Goal: Task Accomplishment & Management: Use online tool/utility

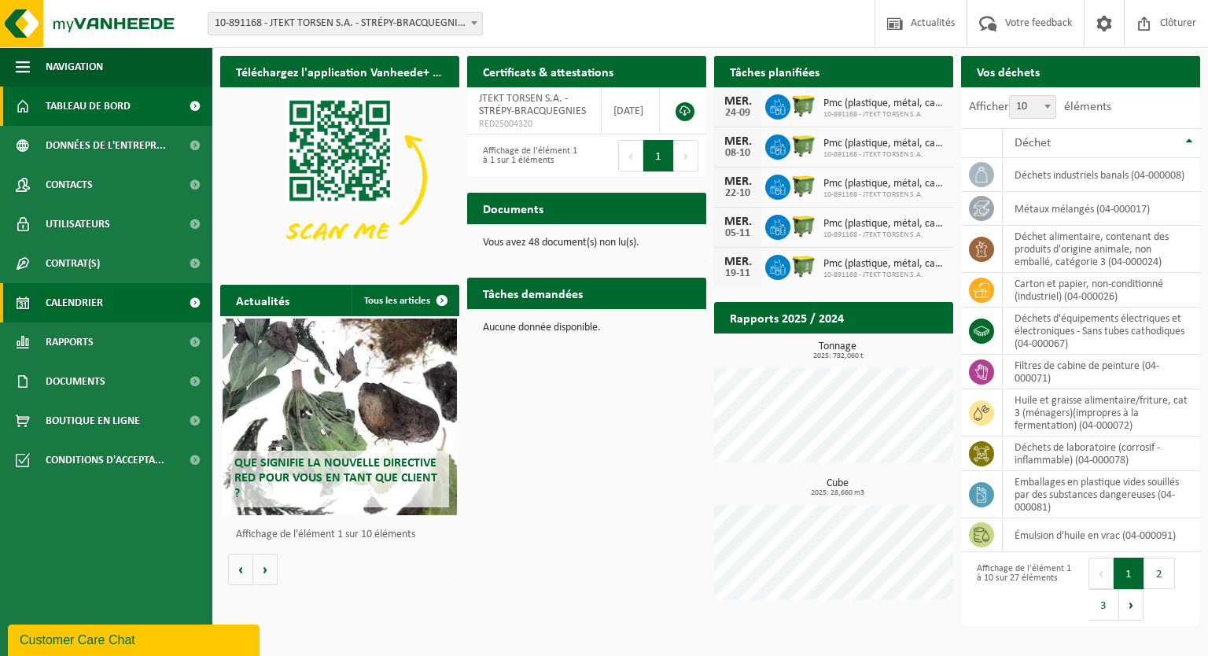
click at [68, 307] on span "Calendrier" at bounding box center [74, 302] width 57 height 39
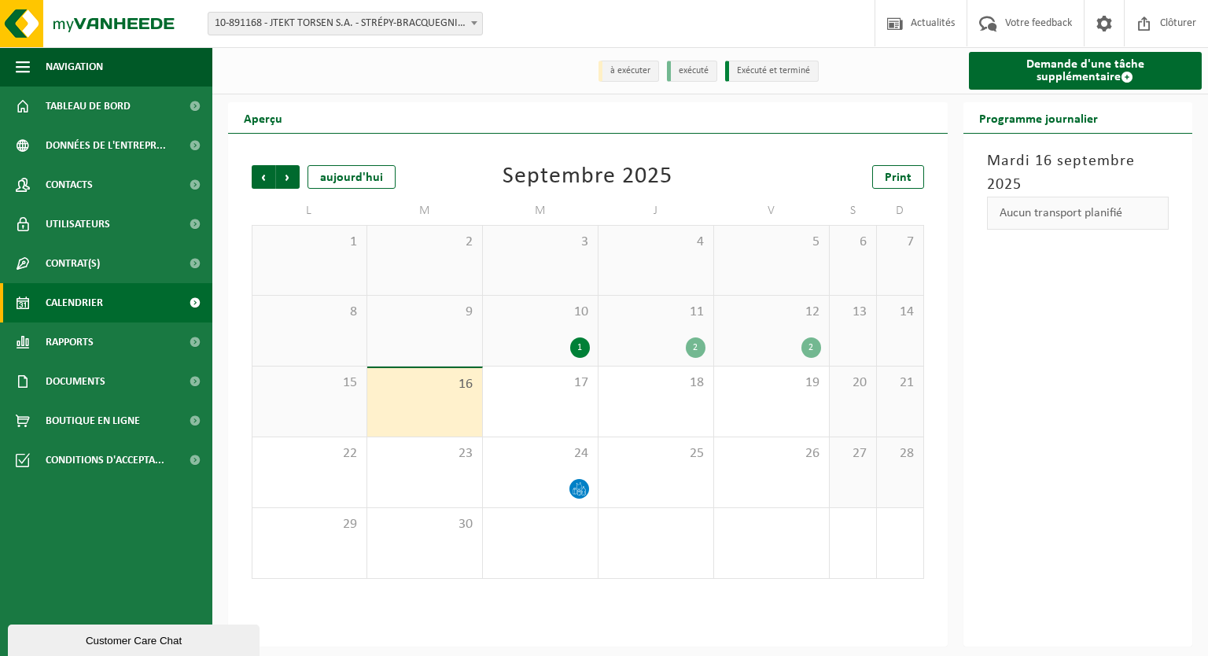
click at [415, 404] on div "16" at bounding box center [424, 402] width 115 height 68
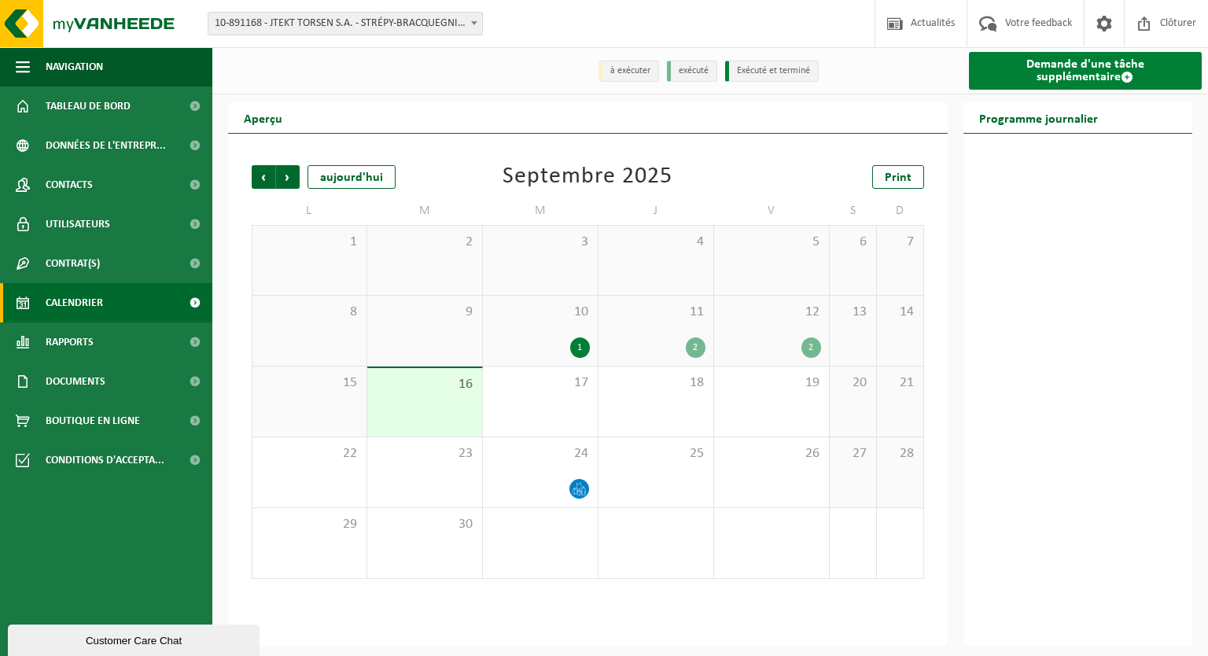
click at [1112, 62] on link "Demande d'une tâche supplémentaire" at bounding box center [1086, 71] width 234 height 38
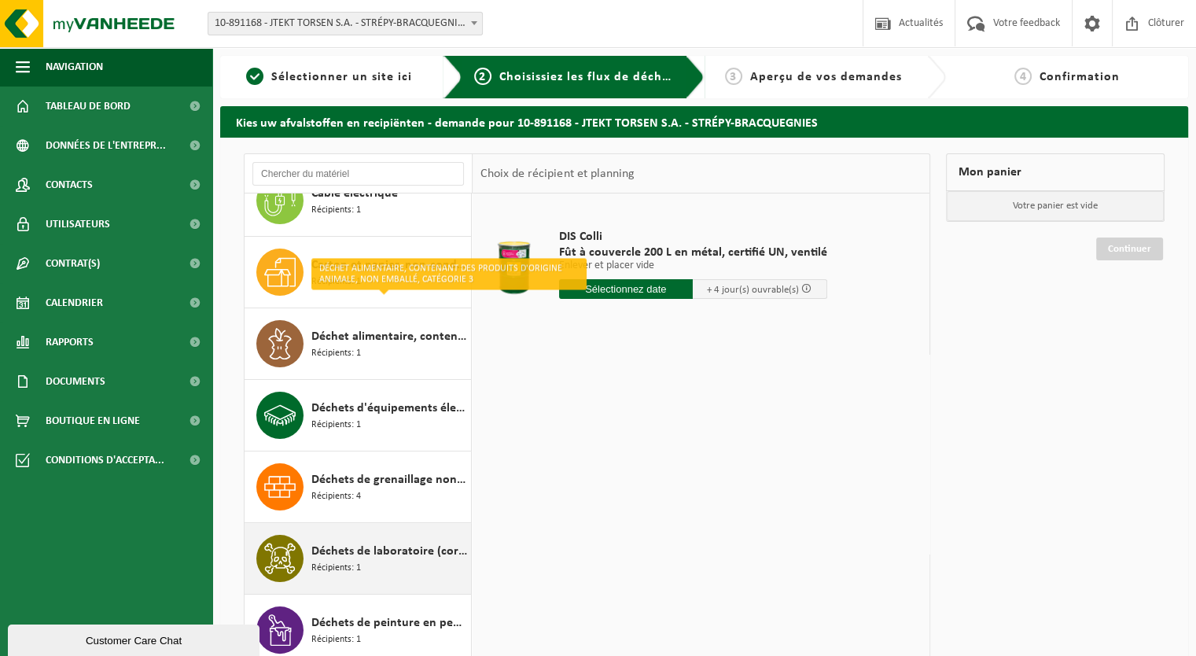
scroll to position [393, 0]
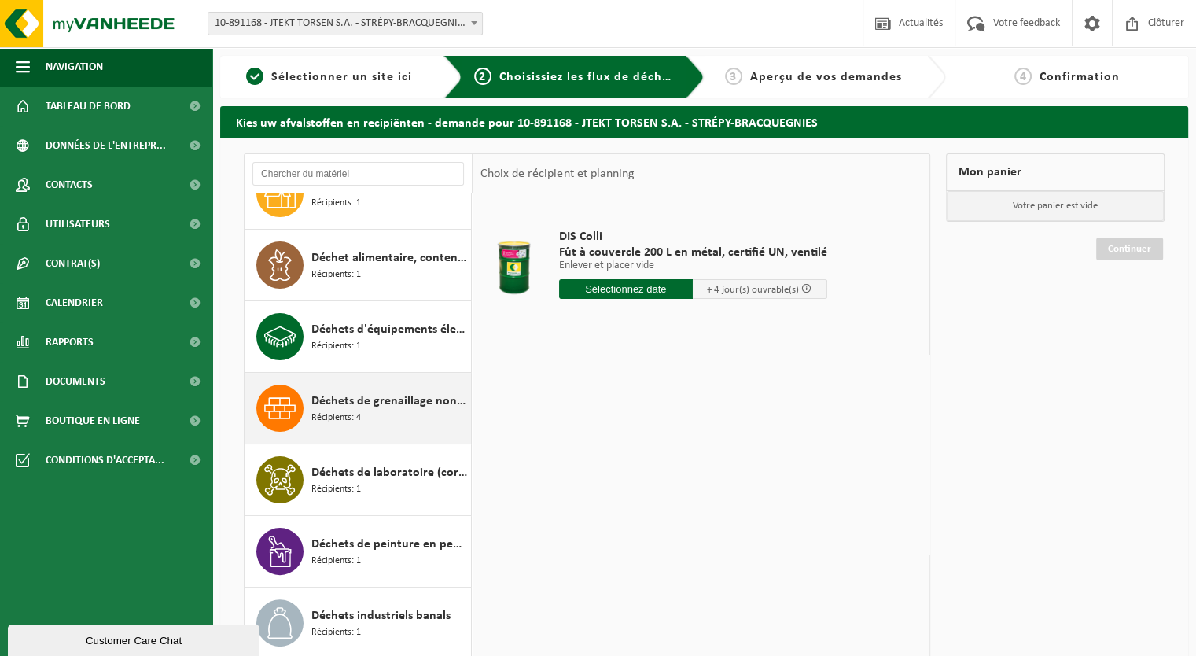
click at [415, 415] on div "Déchets de grenaillage non-combustibles Récipients: 4" at bounding box center [389, 407] width 156 height 47
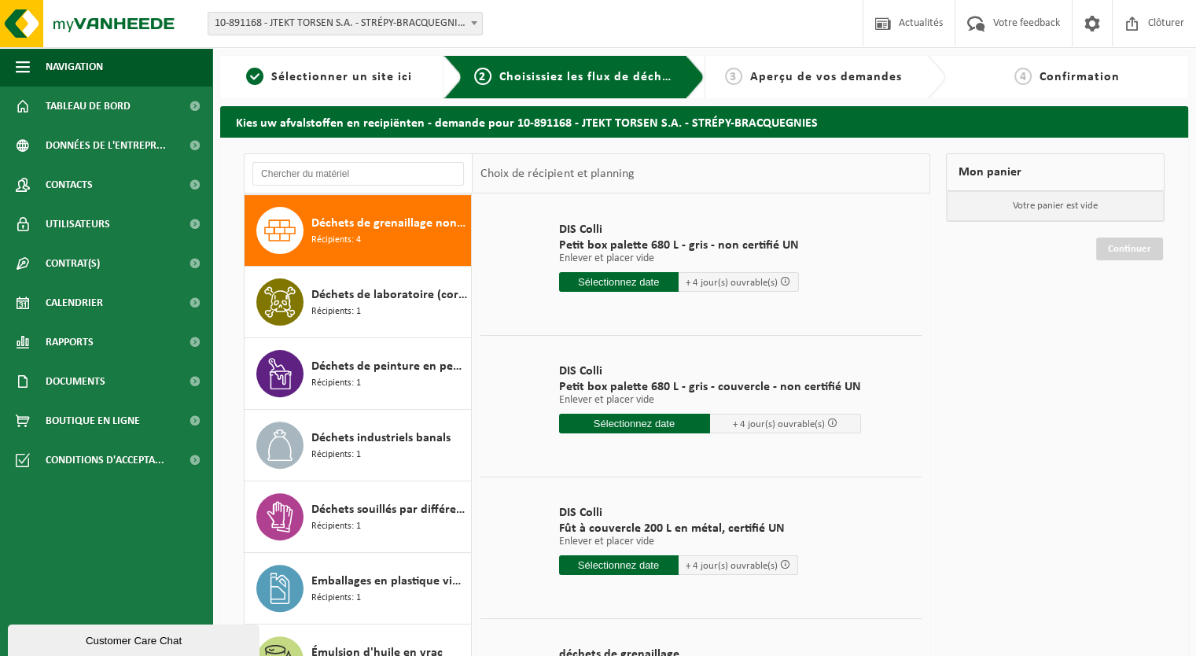
scroll to position [0, 0]
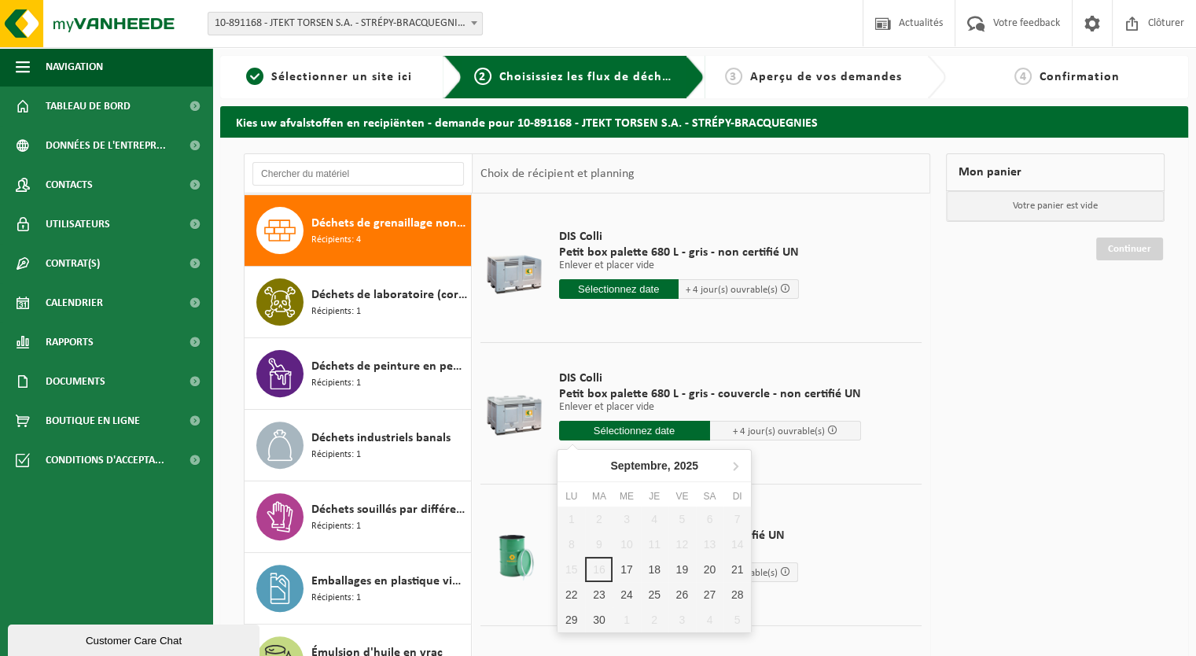
click at [651, 432] on input "text" at bounding box center [634, 431] width 151 height 20
click at [624, 571] on div "17" at bounding box center [627, 569] width 28 height 25
type input "à partir de 2025-09-17"
type input "2025-09-17"
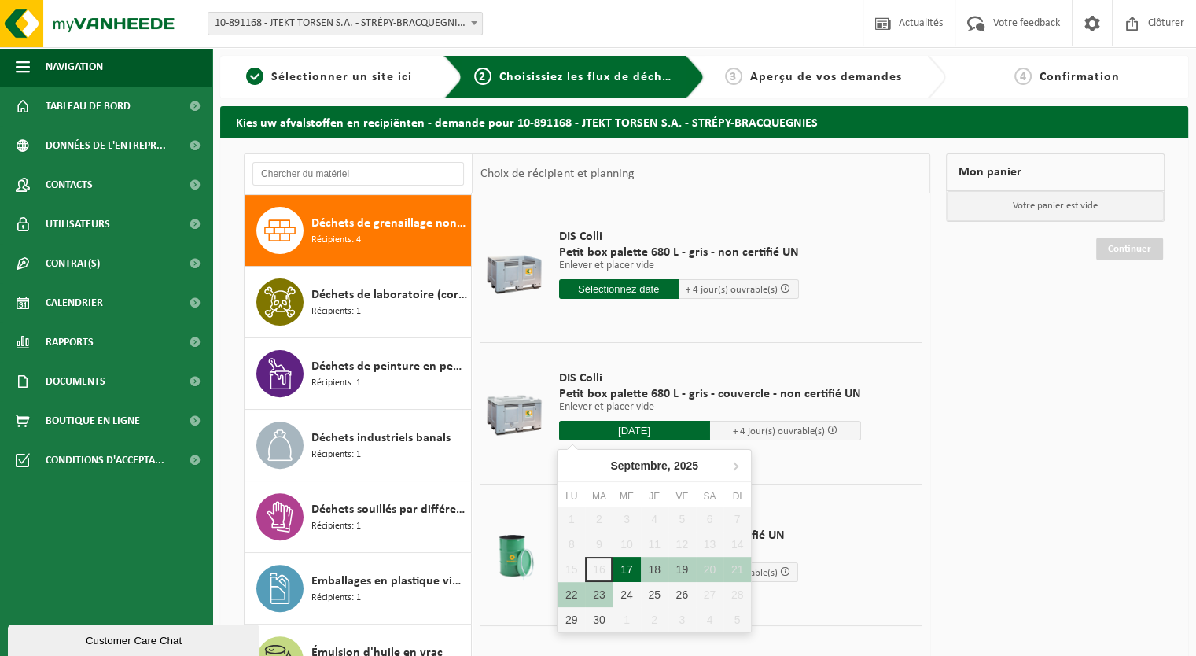
type input "2025-09-17"
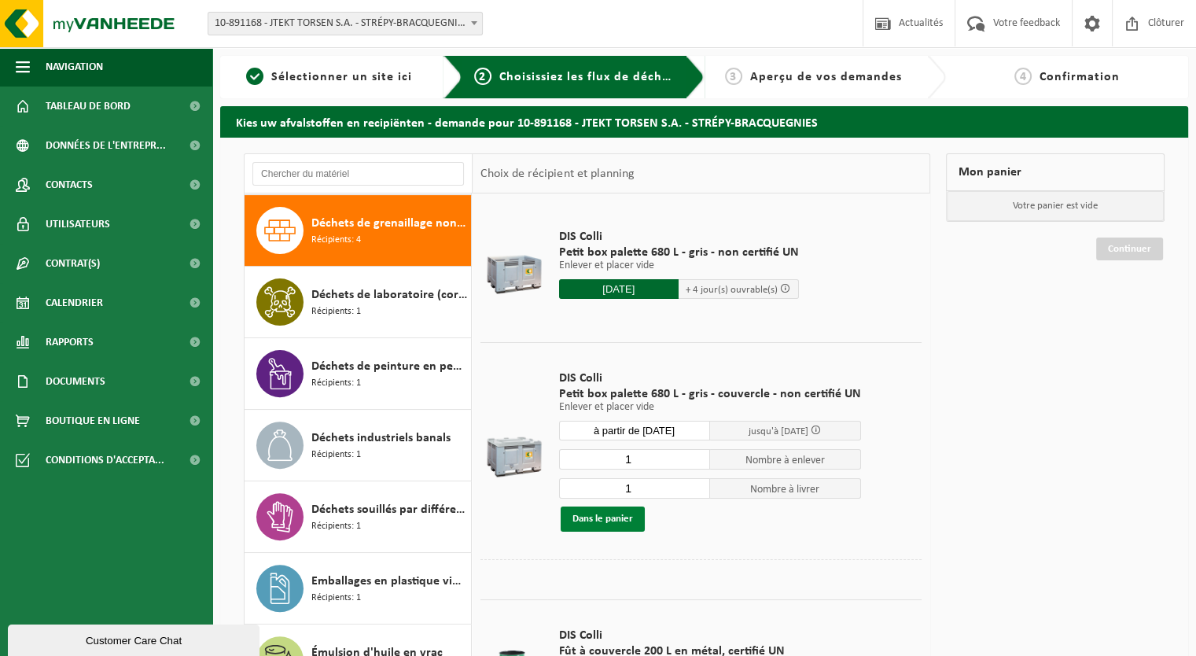
click at [605, 521] on button "Dans le panier" at bounding box center [603, 518] width 84 height 25
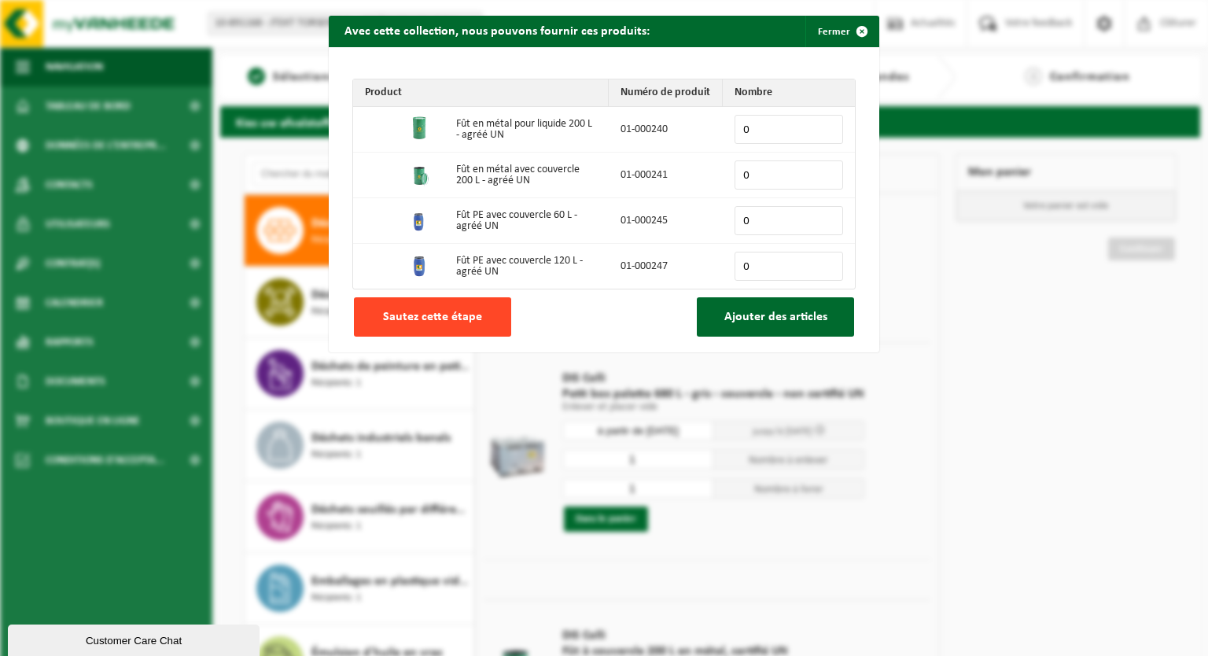
click at [447, 322] on span "Sautez cette étape" at bounding box center [432, 317] width 99 height 13
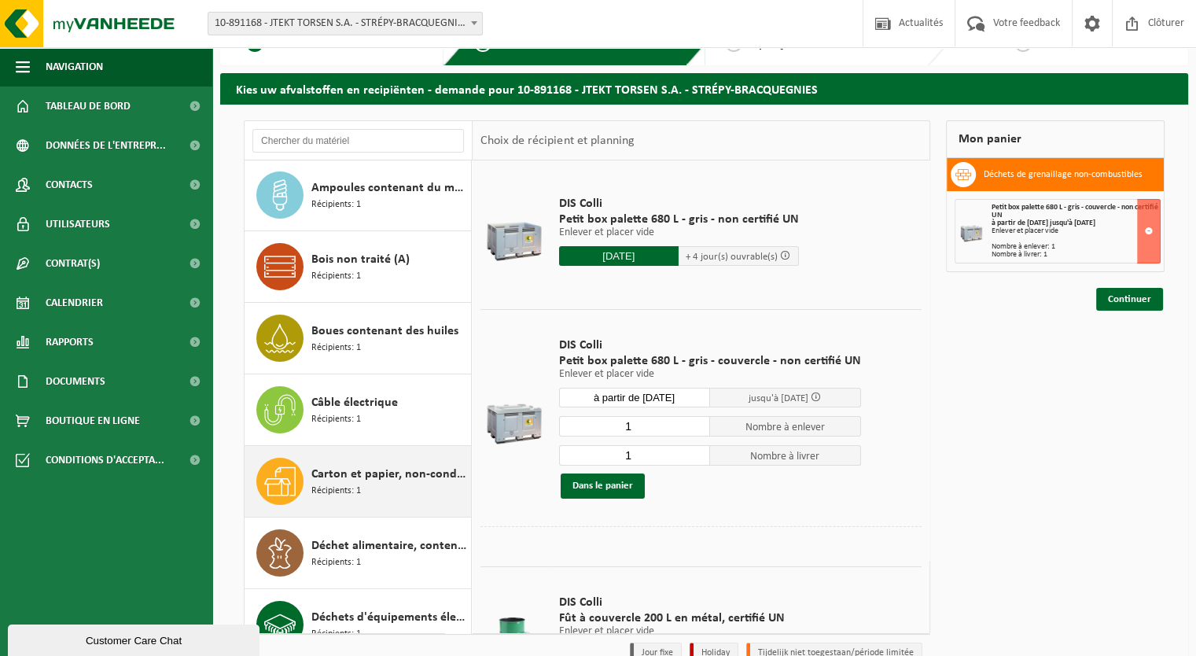
scroll to position [46, 0]
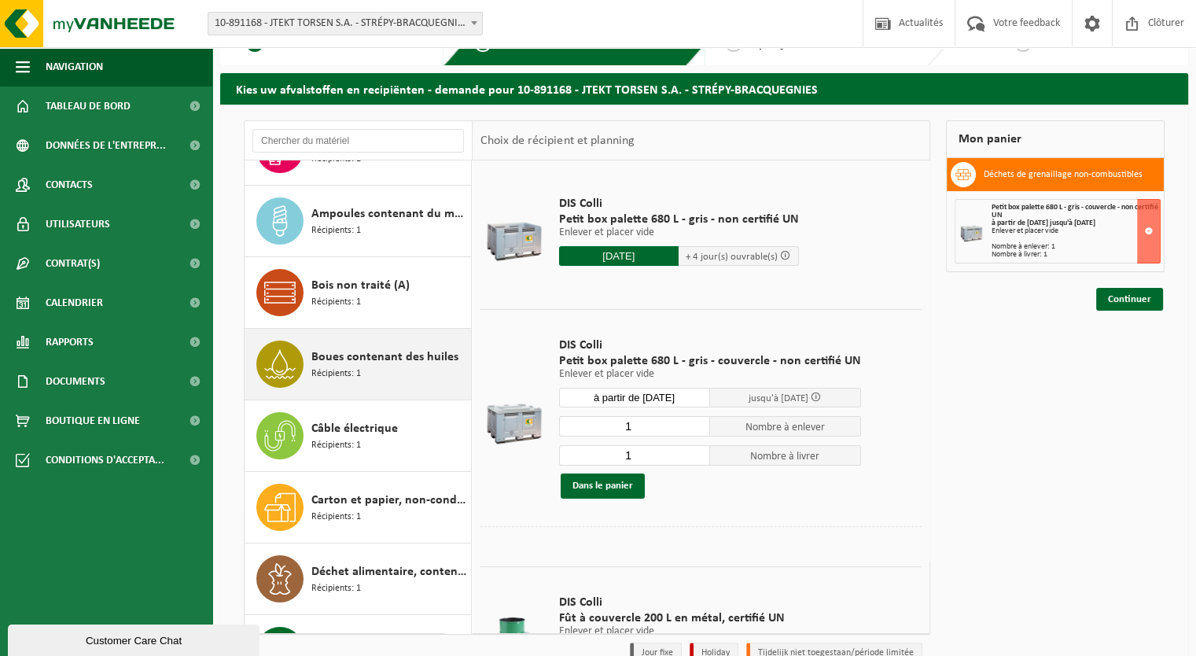
click at [396, 370] on div "Boues contenant des huiles Récipients: 1" at bounding box center [389, 363] width 156 height 47
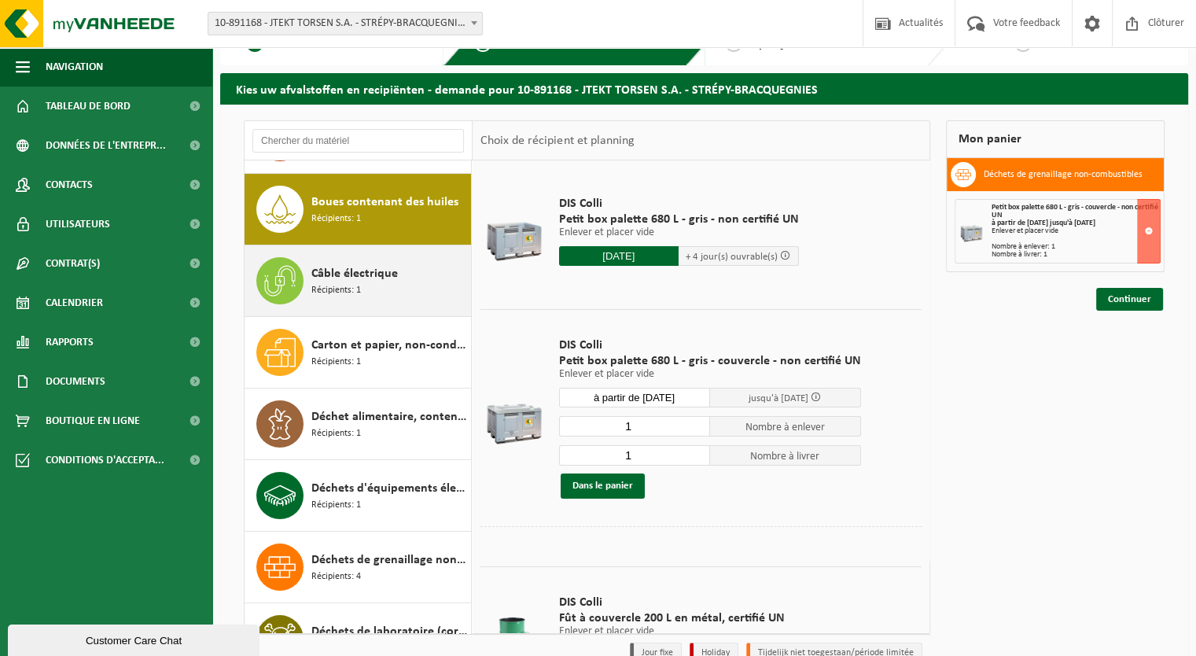
scroll to position [214, 0]
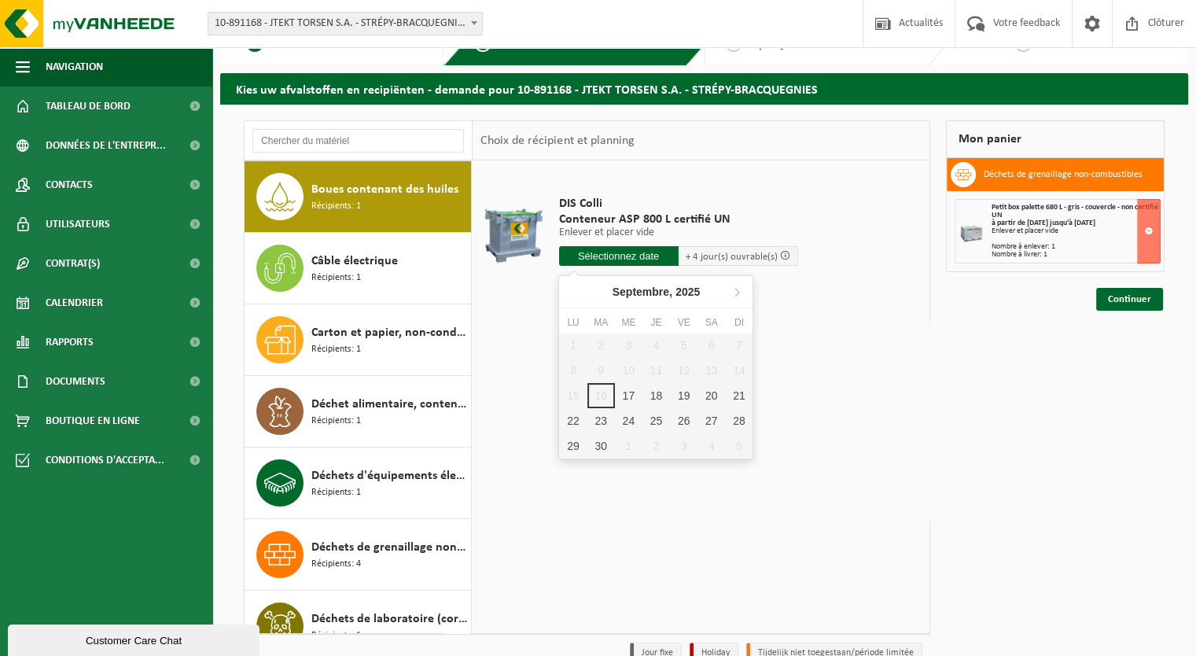
click at [645, 253] on input "text" at bounding box center [619, 256] width 120 height 20
click at [627, 397] on div "17" at bounding box center [629, 395] width 28 height 25
type input "à partir de 2025-09-17"
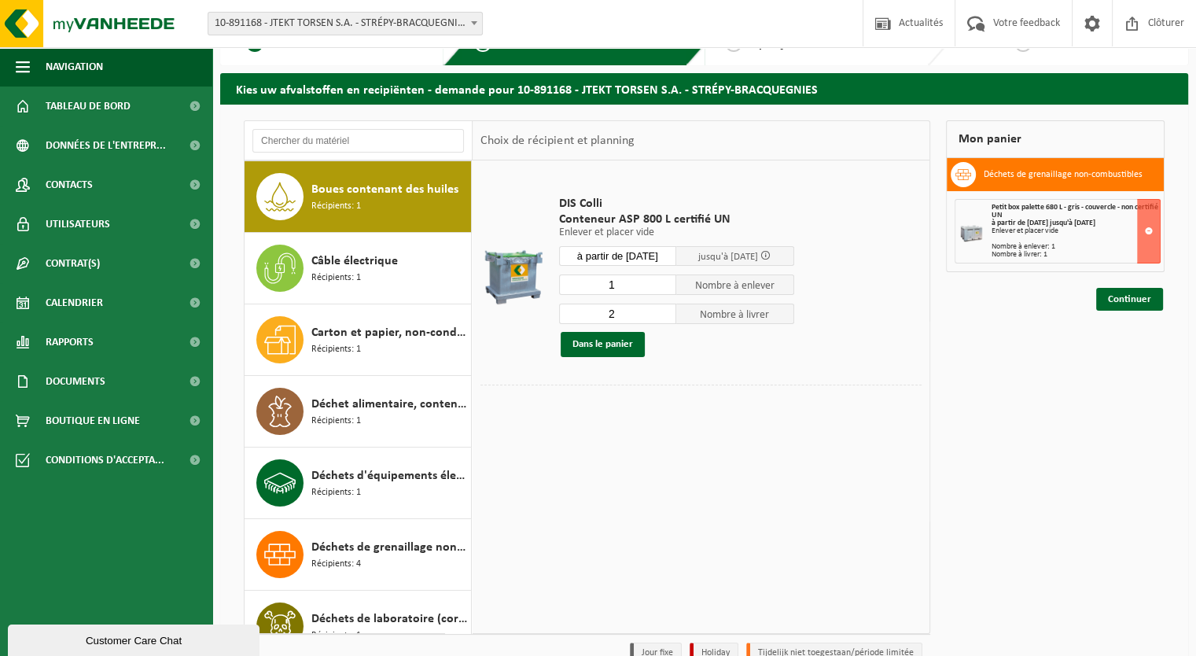
type input "1"
click at [666, 288] on input "1" at bounding box center [618, 284] width 118 height 20
type input "1"
click at [665, 317] on input "1" at bounding box center [618, 314] width 118 height 20
click at [618, 346] on button "Dans le panier" at bounding box center [603, 344] width 84 height 25
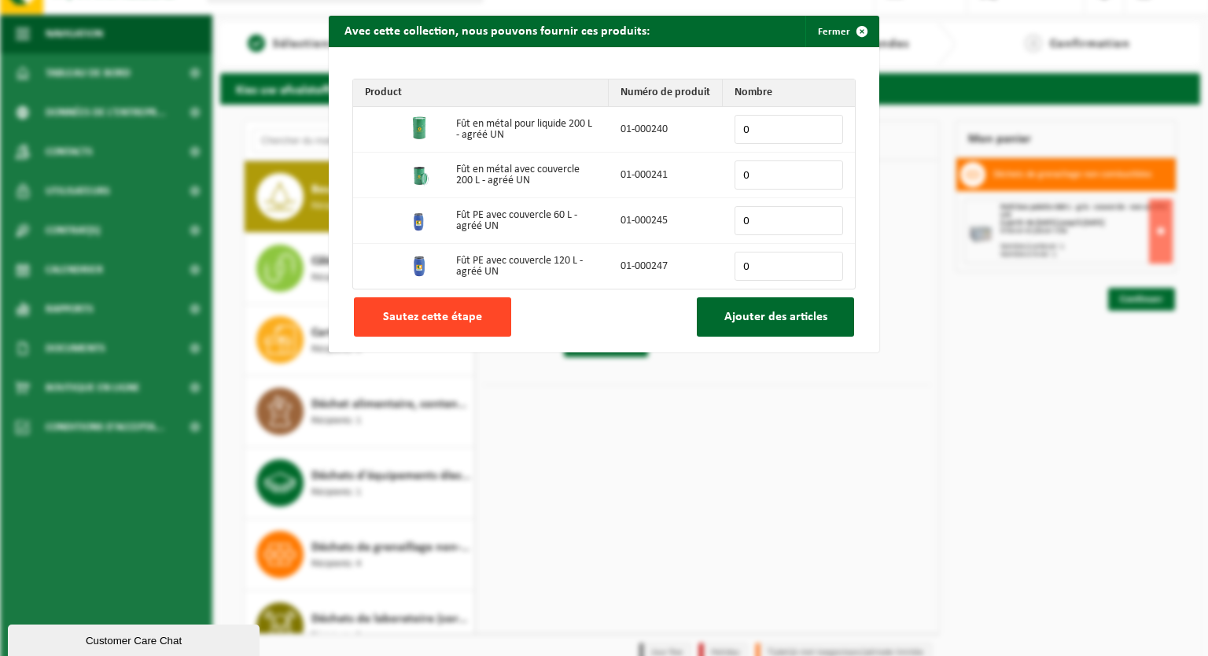
click at [467, 308] on button "Sautez cette étape" at bounding box center [432, 316] width 157 height 39
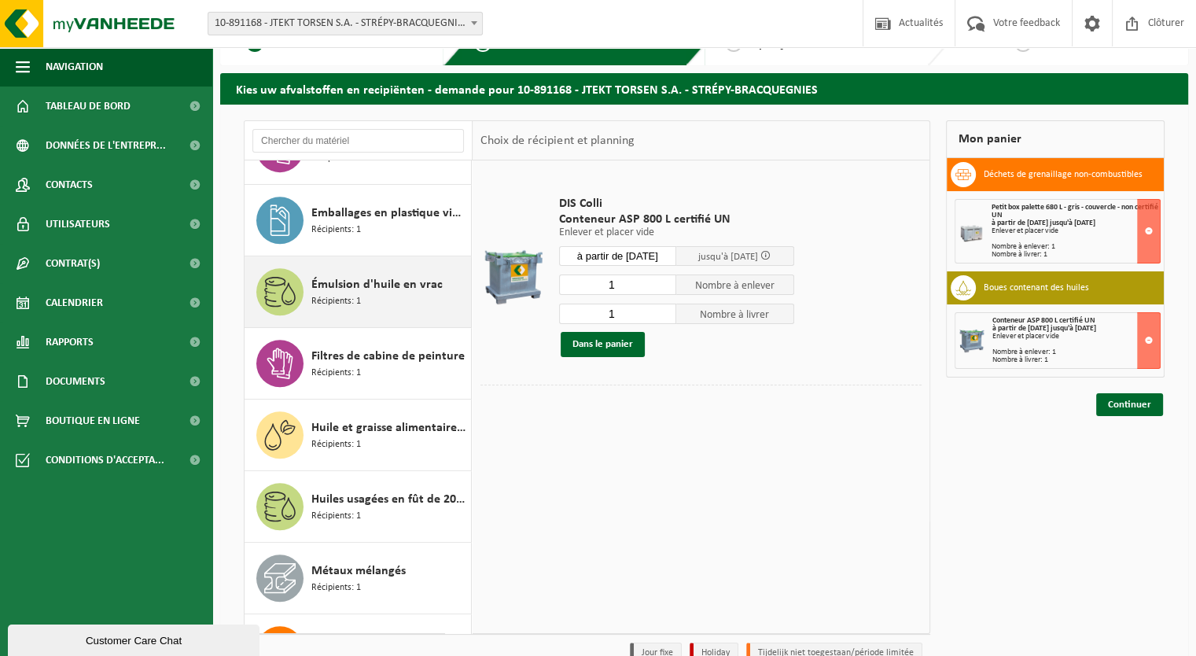
scroll to position [922, 0]
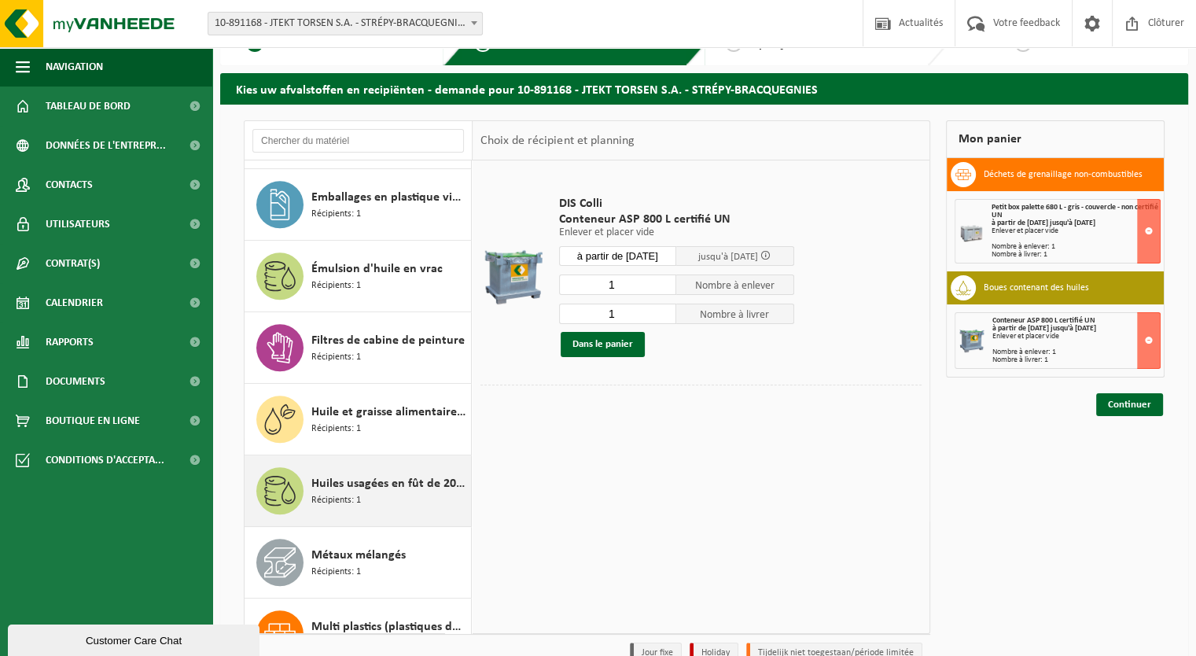
click at [393, 496] on div "Huiles usagées en fût de 200 lt Récipients: 1" at bounding box center [389, 490] width 156 height 47
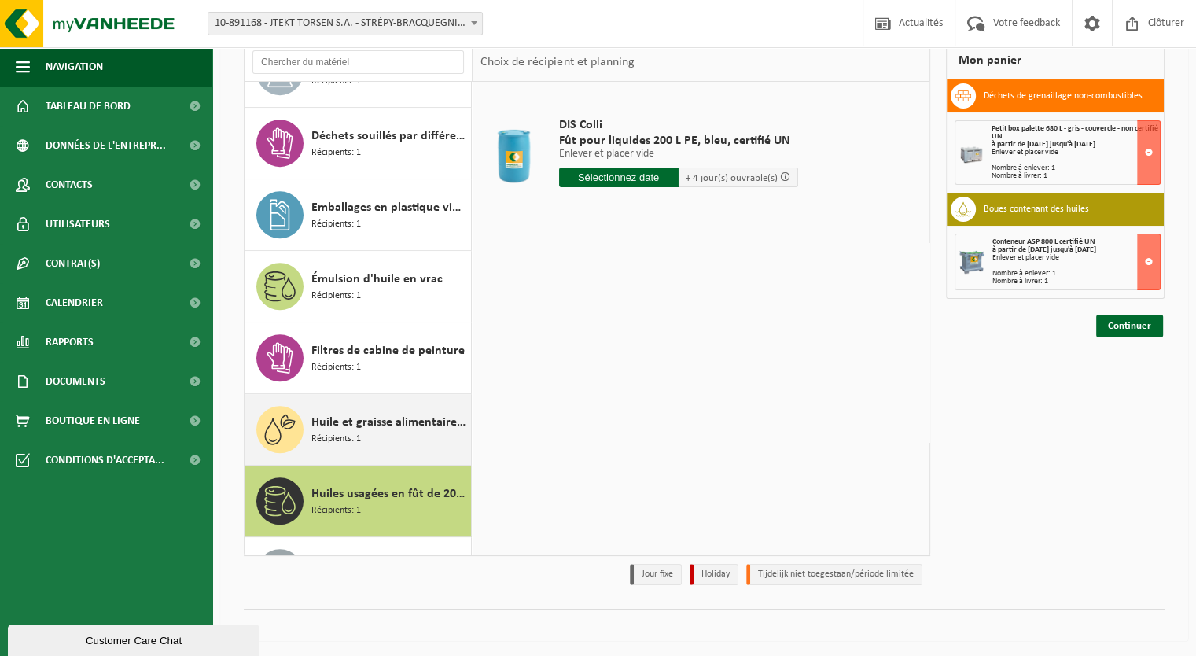
scroll to position [754, 0]
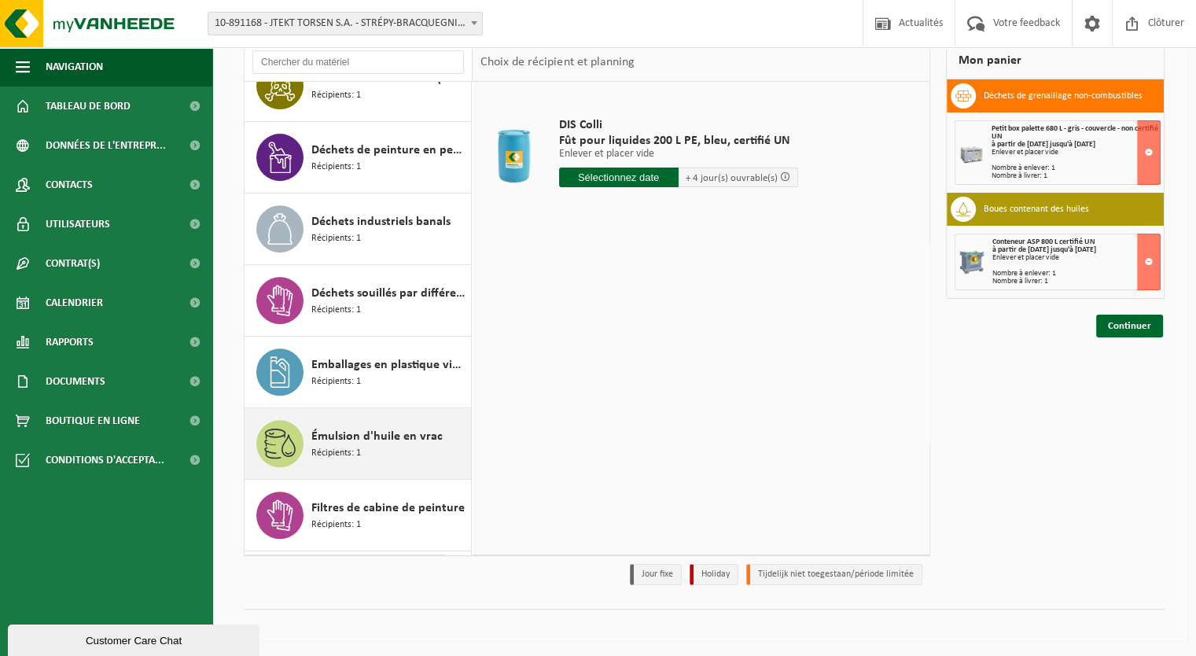
click at [407, 441] on span "Émulsion d'huile en vrac" at bounding box center [376, 436] width 131 height 19
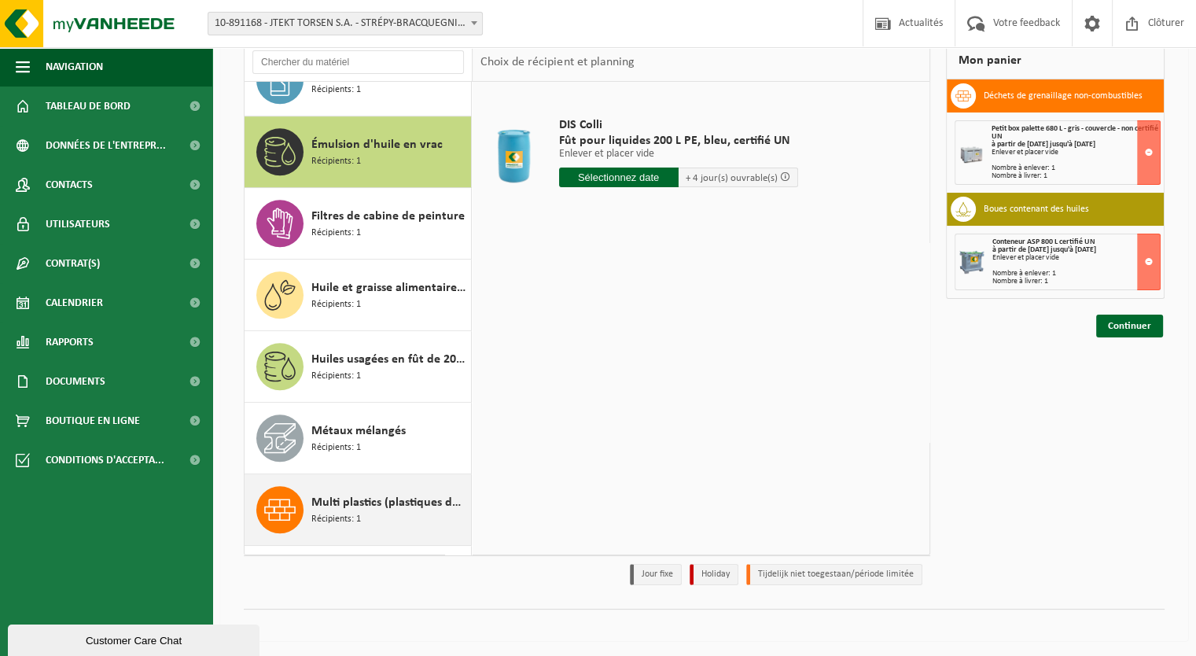
scroll to position [999, 0]
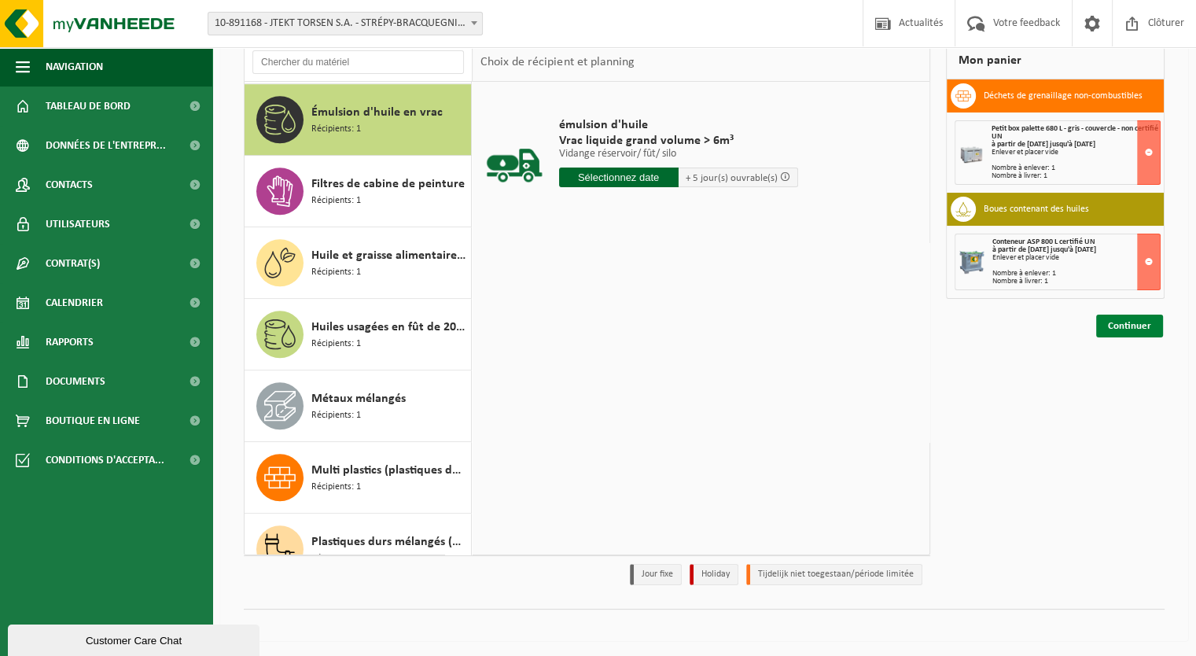
click at [1126, 329] on link "Continuer" at bounding box center [1129, 326] width 67 height 23
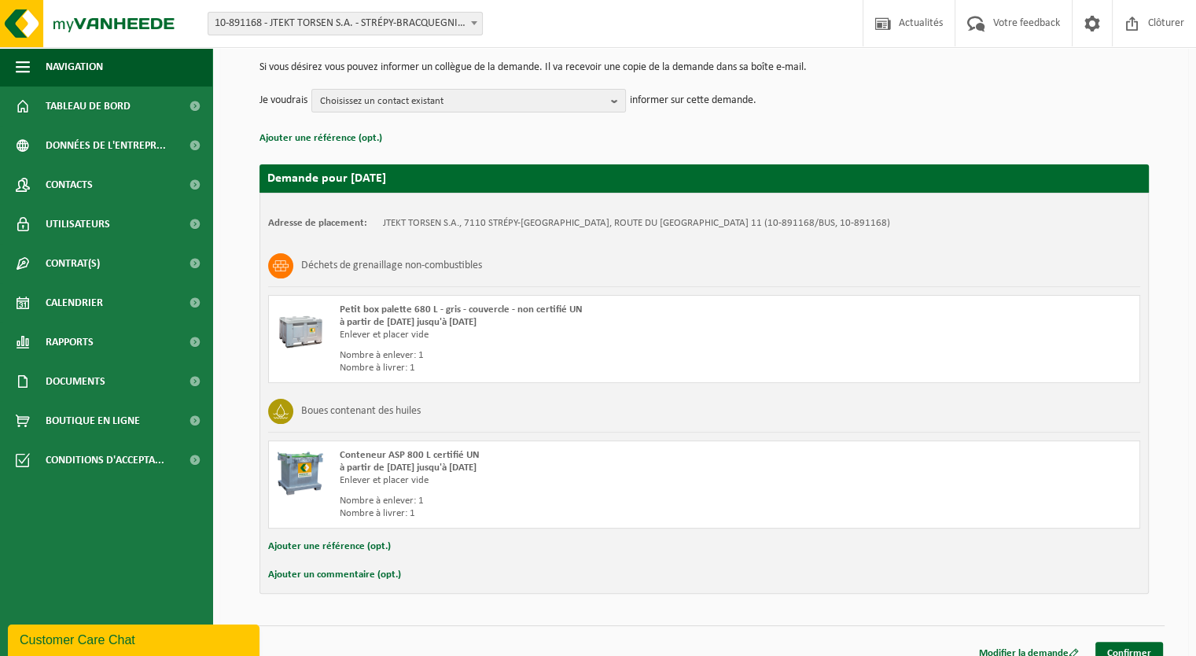
scroll to position [175, 0]
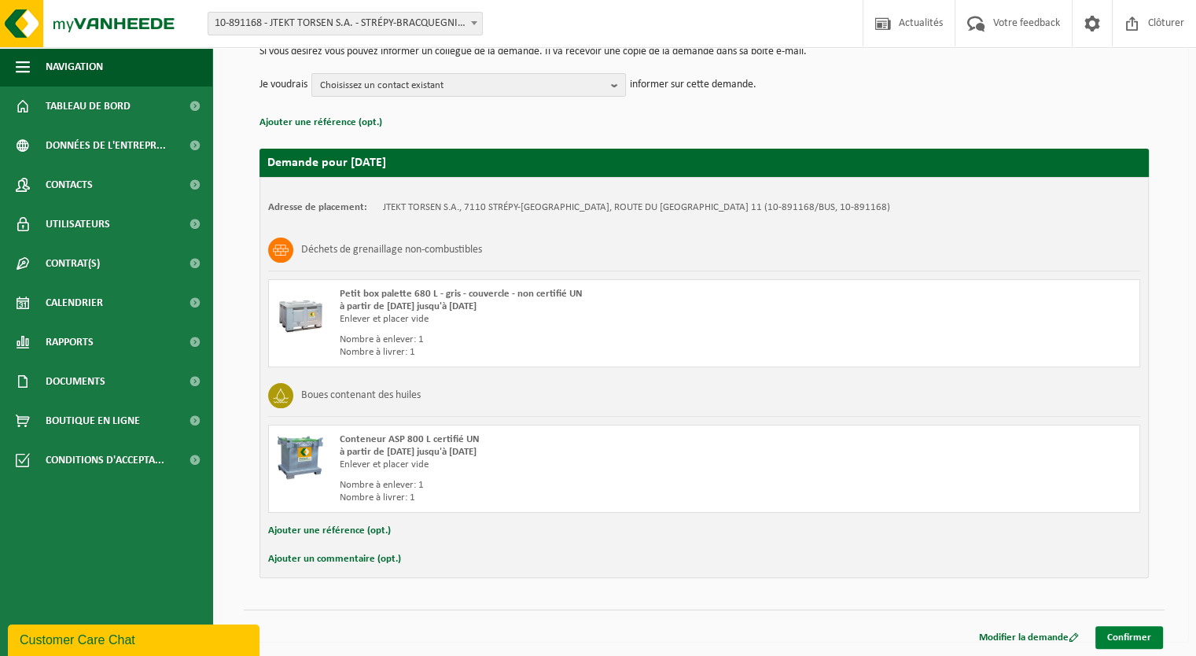
click at [1132, 637] on link "Confirmer" at bounding box center [1129, 637] width 68 height 23
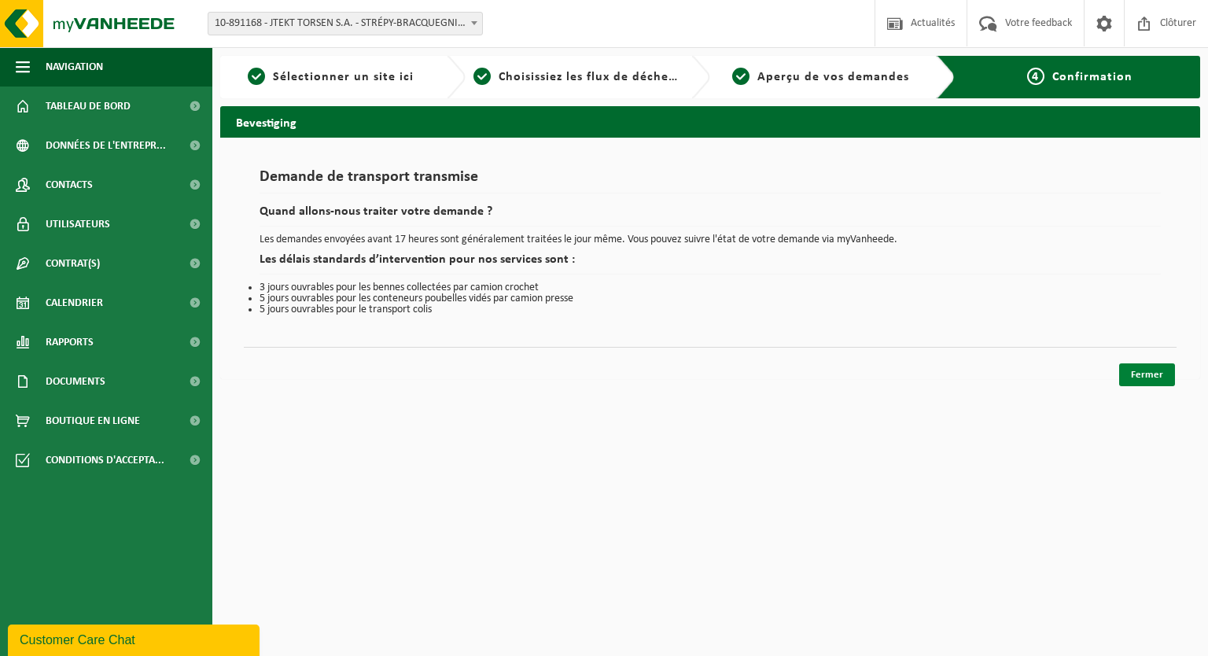
click at [1142, 380] on link "Fermer" at bounding box center [1147, 374] width 56 height 23
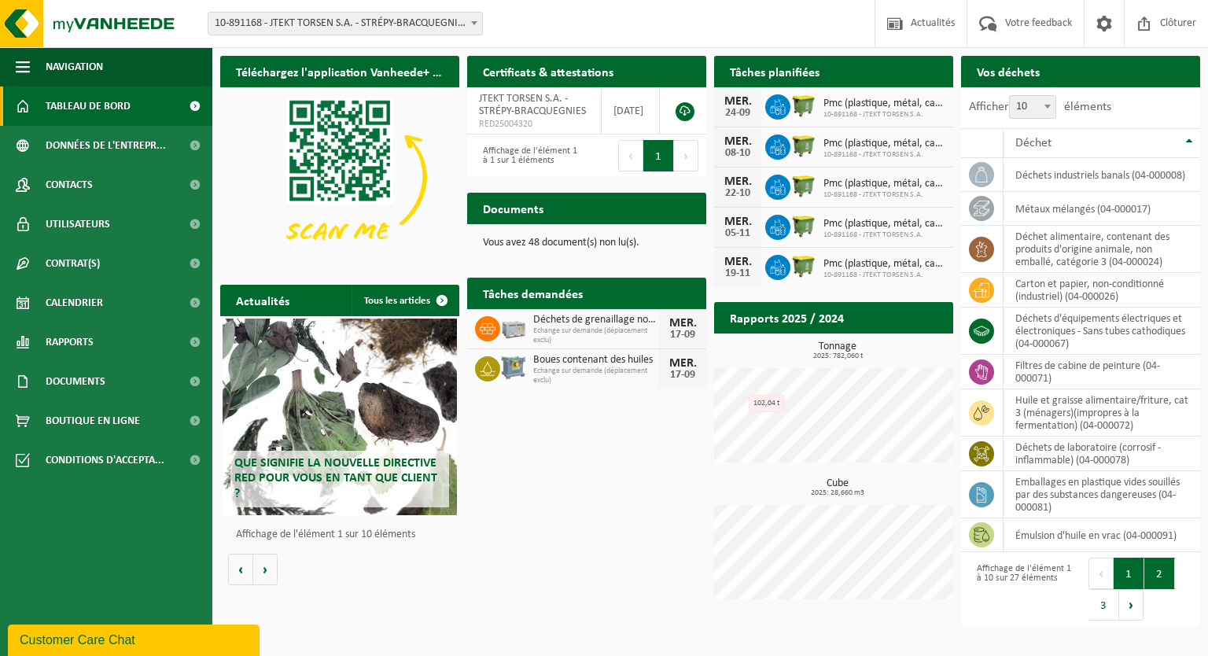
click at [1159, 582] on button "2" at bounding box center [1159, 572] width 31 height 31
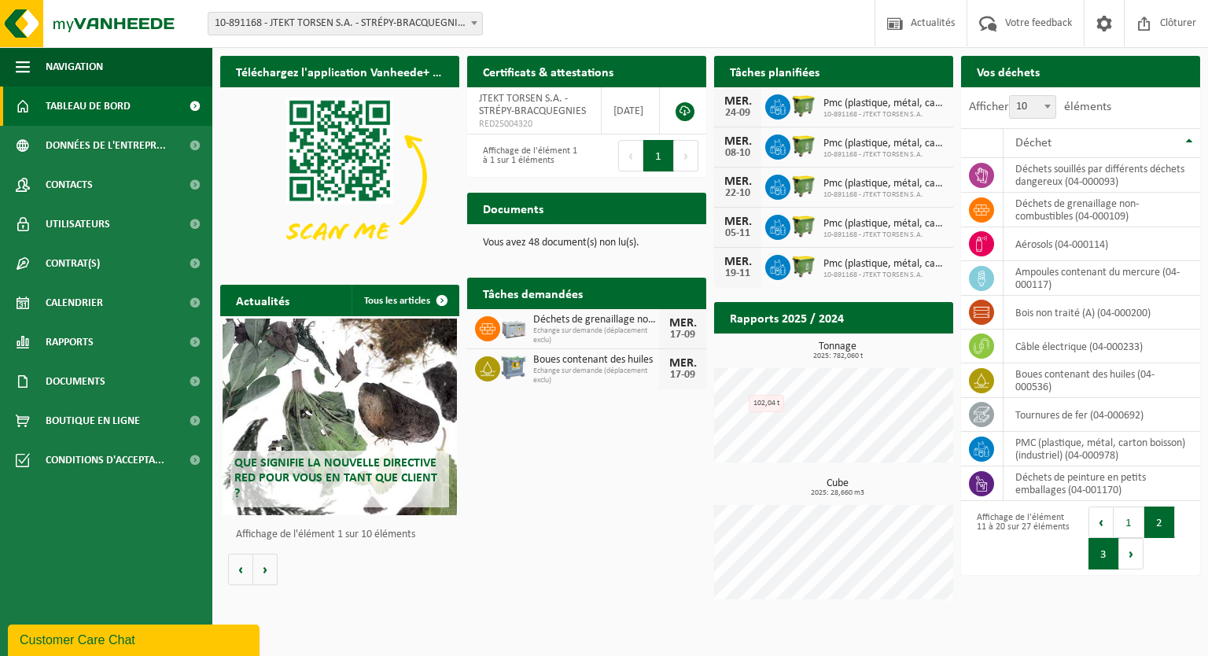
click at [1110, 551] on button "3" at bounding box center [1103, 553] width 31 height 31
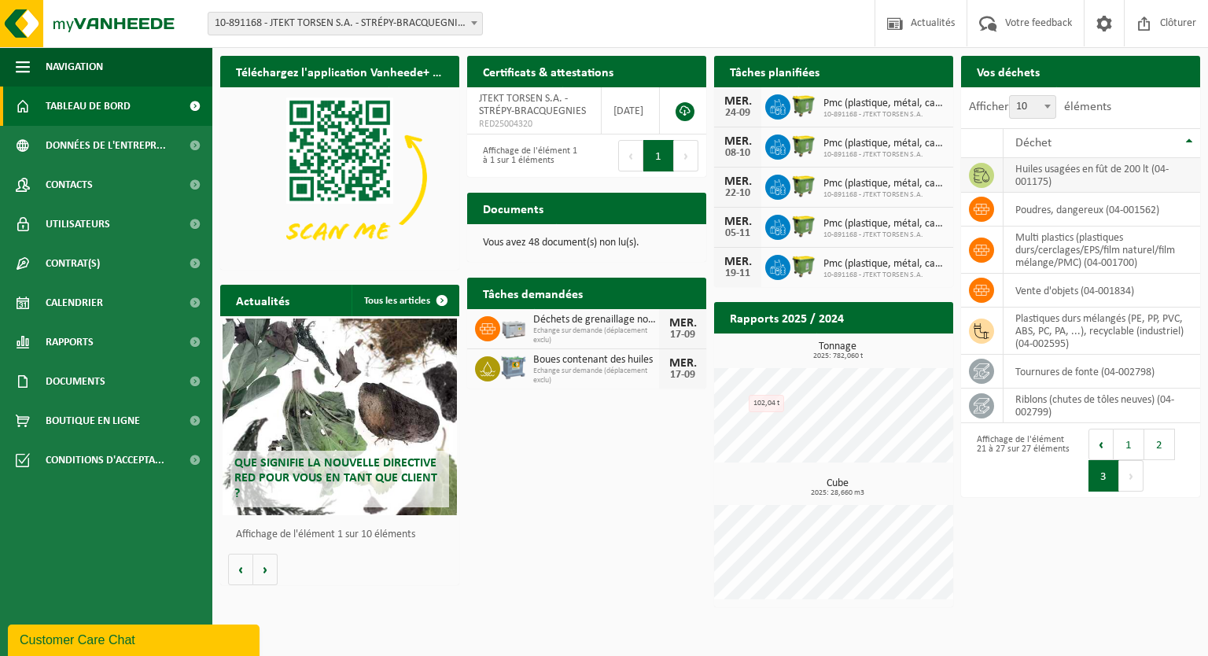
click at [1087, 175] on td "huiles usagées en fût de 200 lt (04-001175)" at bounding box center [1101, 175] width 197 height 35
click at [983, 178] on icon at bounding box center [981, 174] width 16 height 15
